Goal: Ask a question: Seek information or help from site administrators or community

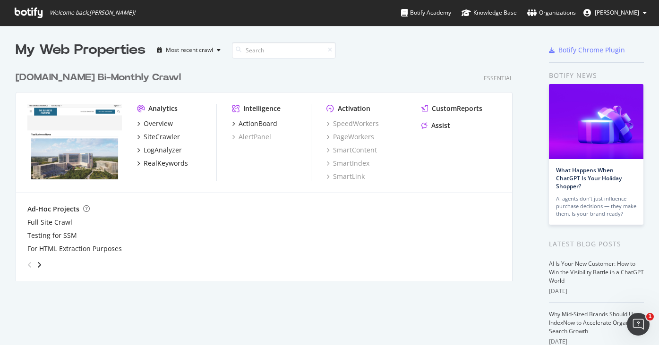
click at [88, 76] on div "bizjournals.com Bi-Monthly Crawl" at bounding box center [98, 78] width 165 height 14
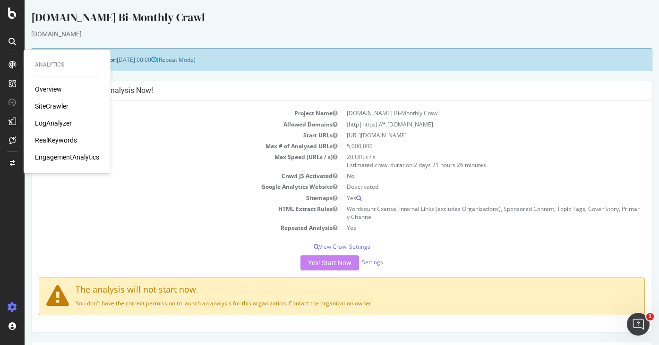
click at [56, 107] on div "SiteCrawler" at bounding box center [52, 106] width 34 height 9
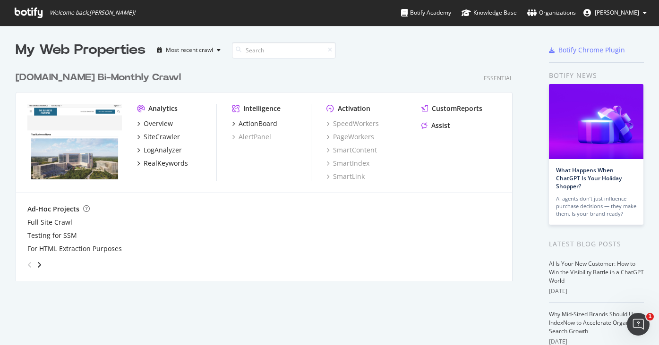
click at [117, 79] on div "[DOMAIN_NAME] Bi-Monthly Crawl" at bounding box center [98, 78] width 165 height 14
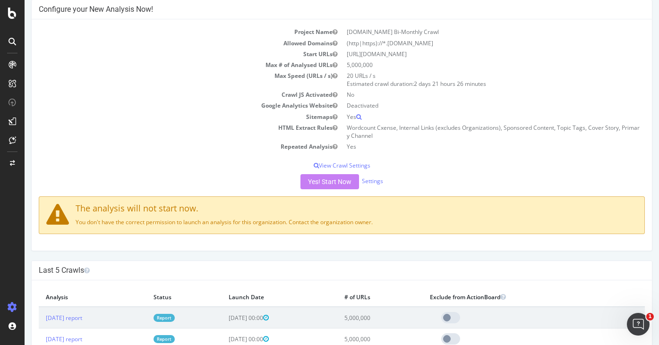
scroll to position [72, 0]
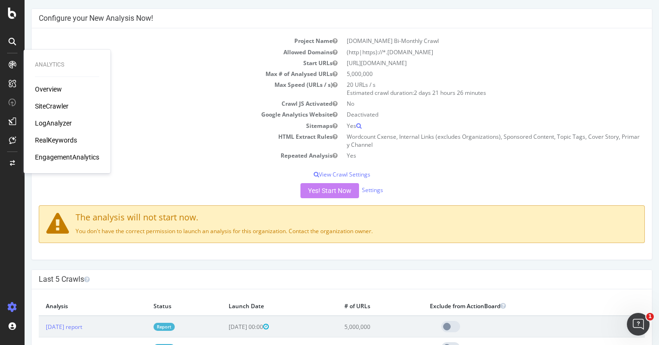
click at [48, 103] on div "SiteCrawler" at bounding box center [52, 106] width 34 height 9
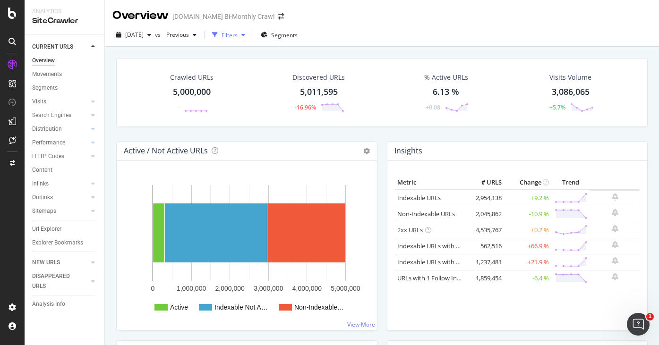
click at [238, 34] on div "Filters" at bounding box center [230, 35] width 16 height 8
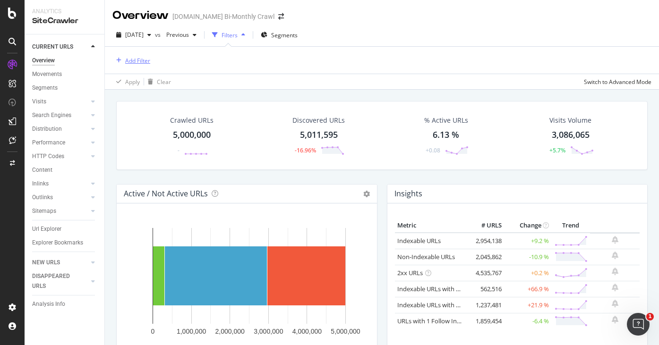
click at [144, 63] on div "Add Filter" at bounding box center [137, 61] width 25 height 8
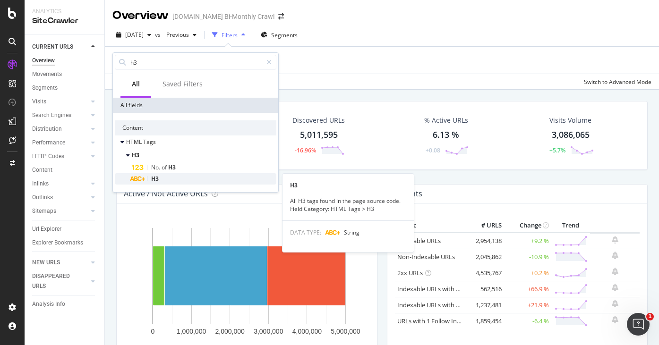
type input "h3"
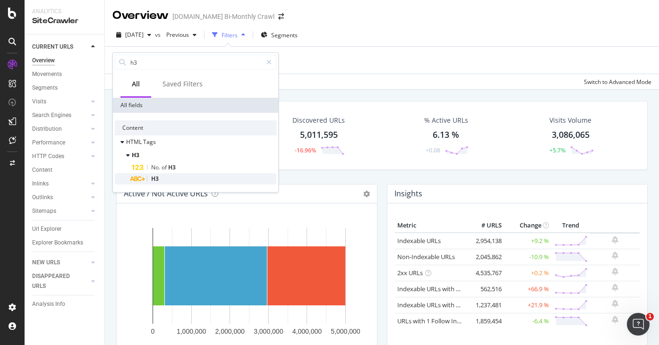
click at [157, 180] on span "H3" at bounding box center [155, 179] width 8 height 8
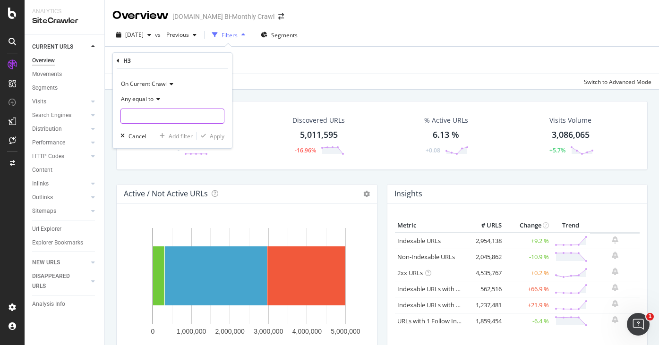
click at [185, 117] on input "text" at bounding box center [172, 116] width 103 height 15
paste input "Story Highlights"
type input "Story Highlights"
click at [204, 138] on icon "button" at bounding box center [203, 136] width 5 height 6
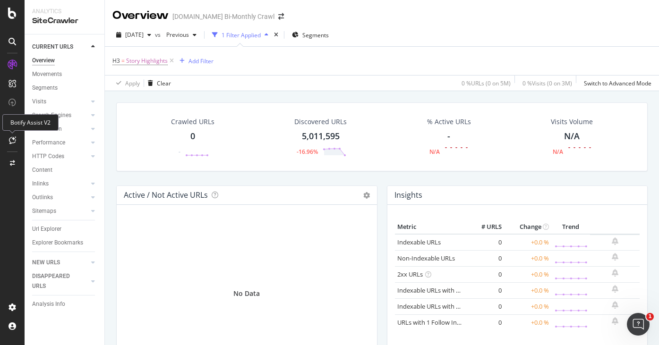
click at [8, 140] on div at bounding box center [12, 140] width 15 height 15
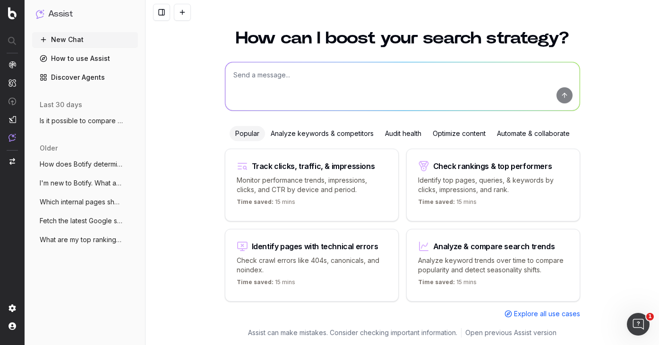
click at [100, 60] on link "How to use Assist" at bounding box center [85, 58] width 106 height 15
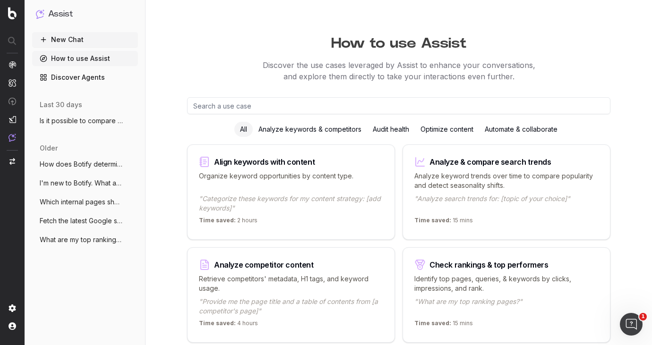
click at [268, 108] on input "text" at bounding box center [398, 105] width 423 height 17
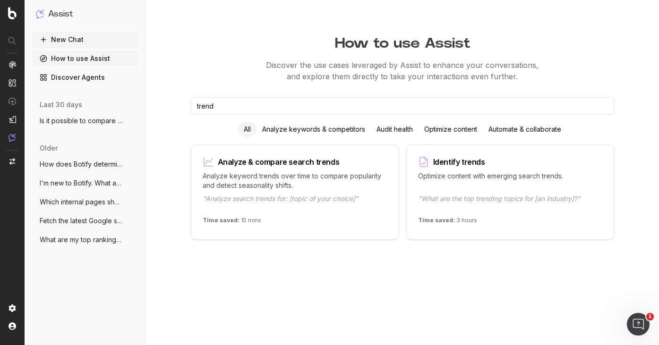
type input "trend"
click at [439, 165] on div "Identify trends" at bounding box center [510, 161] width 184 height 11
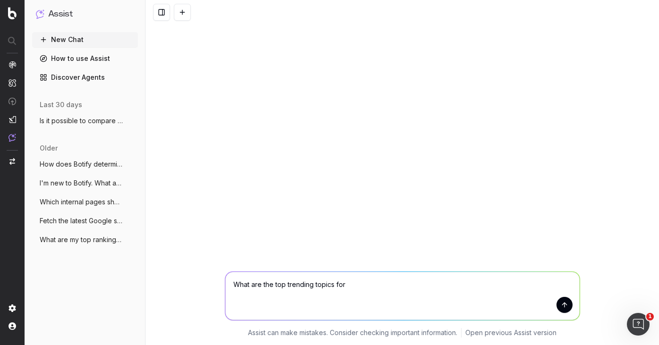
click at [370, 280] on textarea "What are the top trending topics for" at bounding box center [402, 296] width 354 height 48
type textarea "What are the top trending topics for commercial real estate"
click at [564, 303] on button "submit" at bounding box center [565, 305] width 16 height 16
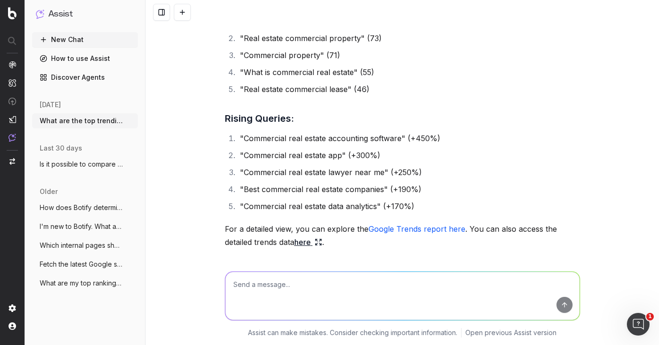
scroll to position [344, 0]
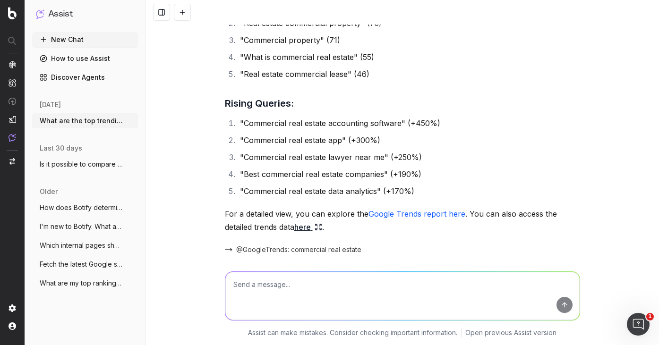
click at [273, 284] on textarea at bounding box center [402, 296] width 354 height 48
drag, startPoint x: 240, startPoint y: 122, endPoint x: 397, endPoint y: 121, distance: 157.3
click at [396, 121] on li ""Commercial real estate accounting software" (+450%)" at bounding box center [408, 123] width 343 height 13
copy li "Commercial real estate accounting software"
click at [304, 286] on textarea at bounding box center [402, 296] width 354 height 48
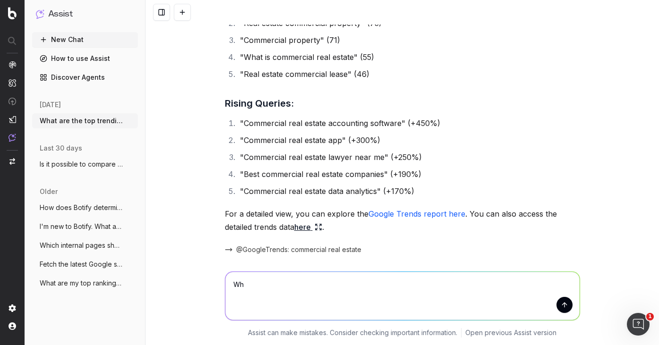
type textarea "W"
click at [90, 27] on div "Assist" at bounding box center [85, 18] width 106 height 28
click at [278, 277] on textarea at bounding box center [402, 296] width 354 height 48
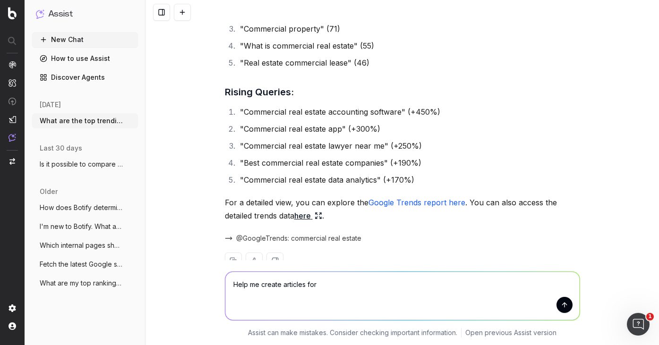
paste textarea "Commercial real estate accounting software"
type textarea "Help me create articles for Commercial real estate accounting software"
click at [561, 307] on button "submit" at bounding box center [565, 305] width 16 height 16
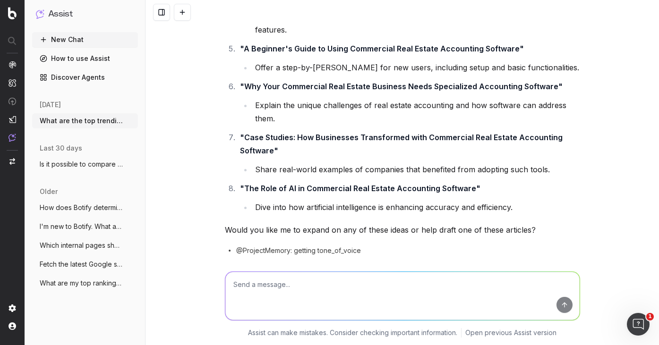
scroll to position [877, 0]
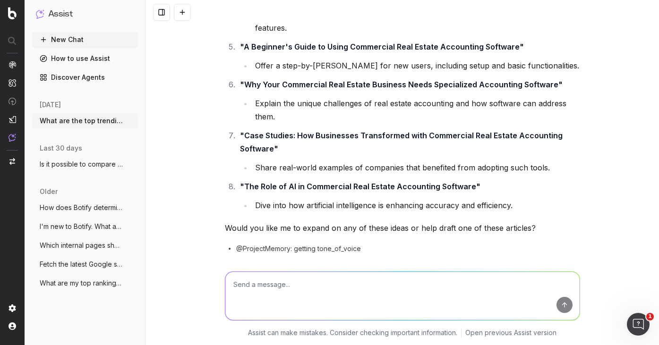
click at [309, 284] on textarea at bounding box center [402, 296] width 354 height 48
type textarea "d"
type textarea "Do I have an article already that is similar to any of these article topics?"
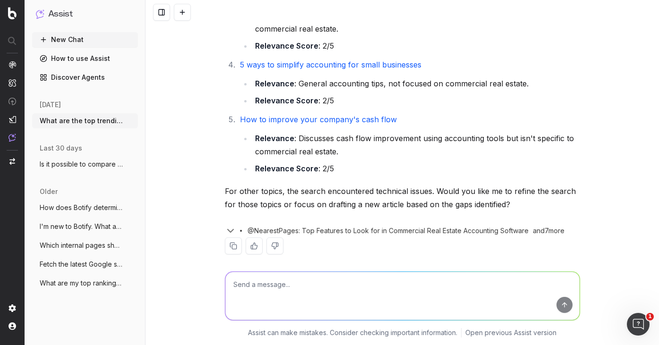
scroll to position [1410, 0]
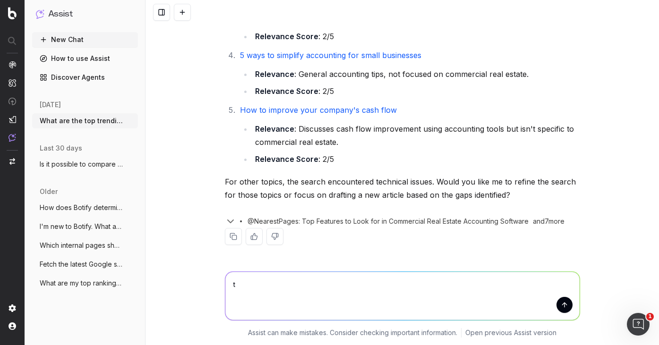
type textarea "t"
